Goal: Information Seeking & Learning: Learn about a topic

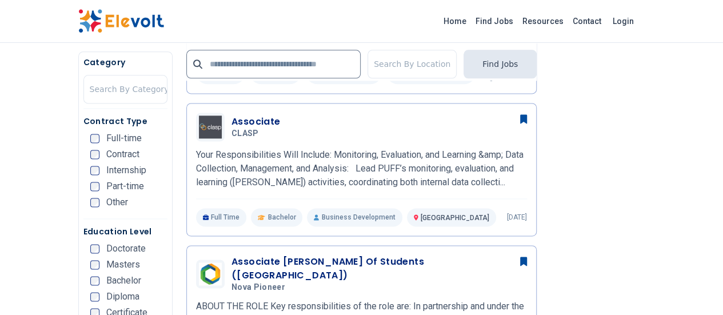
scroll to position [723, 0]
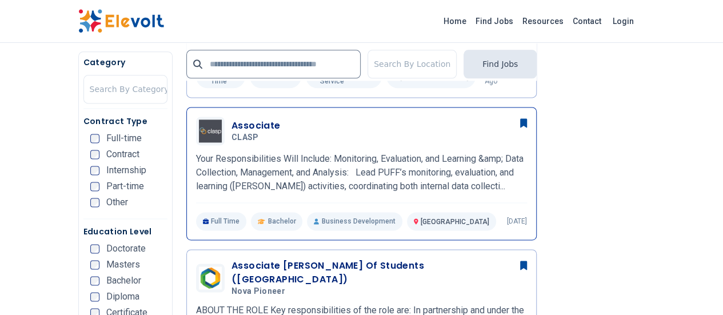
click at [323, 152] on p "Your Responsibilities Will Include: Monitoring, Evaluation, and Learning &amp; …" at bounding box center [361, 172] width 331 height 41
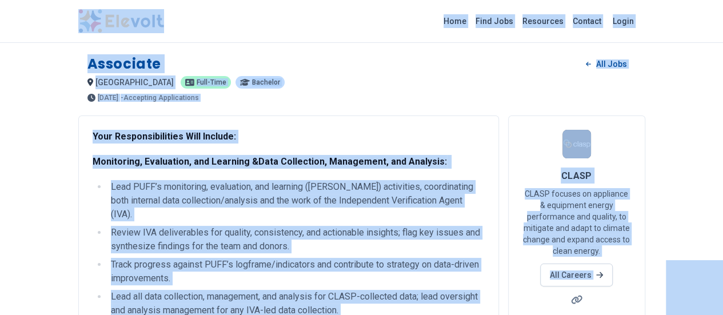
click at [251, 90] on div "Associate All Jobs nairobi KE Full-time Bachelor 1 day ago 09/09/2025 10/09/202…" at bounding box center [361, 74] width 567 height 56
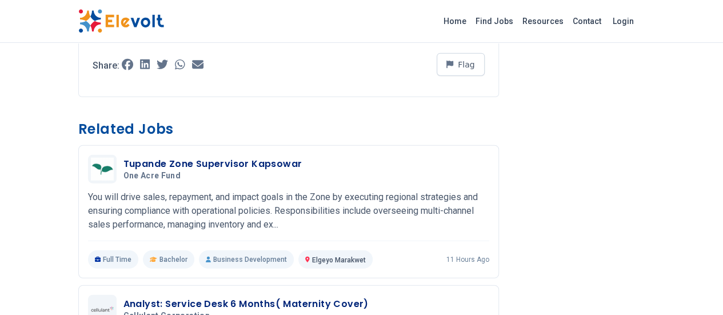
scroll to position [1374, 0]
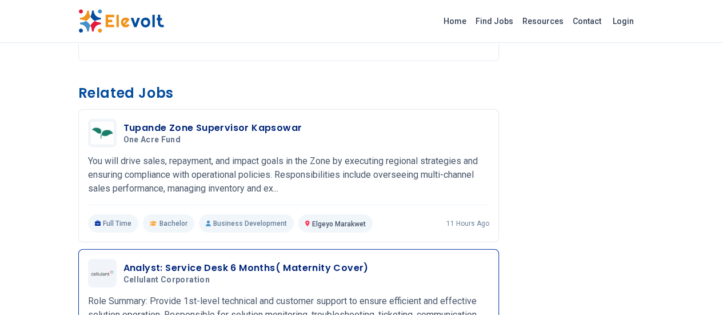
click at [339, 261] on div "Analyst: Service Desk 6 Months( Maternity Cover) Cellulant Corporation 09/09/20…" at bounding box center [306, 273] width 366 height 24
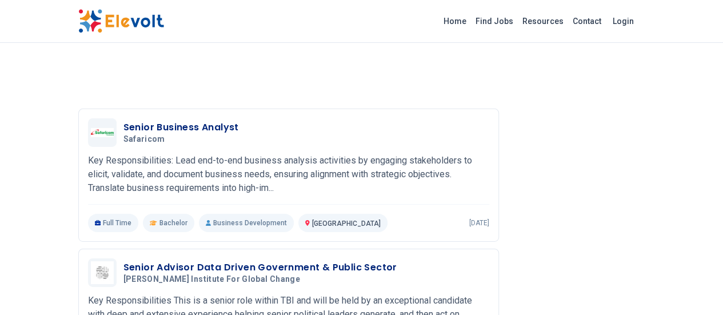
scroll to position [1791, 0]
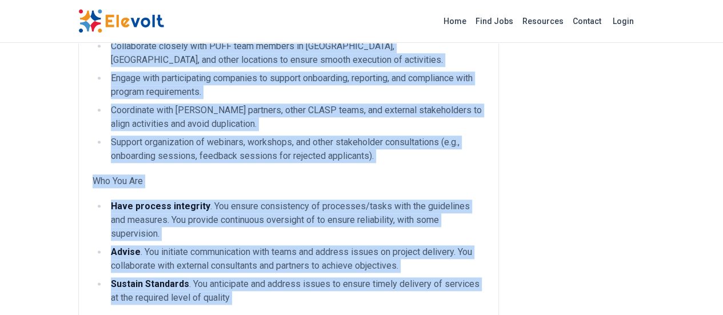
scroll to position [860, 0]
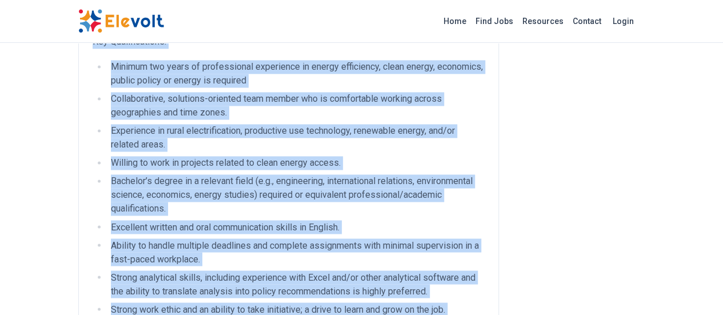
drag, startPoint x: 18, startPoint y: 53, endPoint x: 326, endPoint y: 261, distance: 371.0
click at [326, 261] on div "Associate All Jobs nairobi KE Full-time Bachelor 1 day ago 09/09/2025 10/09/202…" at bounding box center [361, 320] width 585 height 2361
copy div "Associate All Jobs nairobi KE Full-time Bachelor 1 day ago 09/09/2025 10/09/202…"
